Goal: Transaction & Acquisition: Purchase product/service

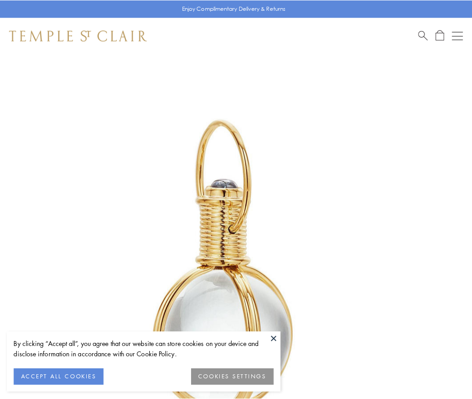
scroll to position [235, 0]
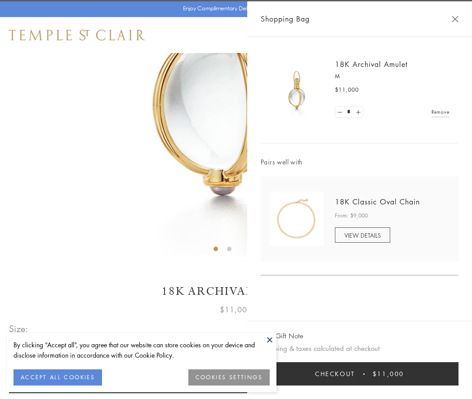
click at [360, 374] on button "Checkout $11,000" at bounding box center [360, 373] width 198 height 23
